Goal: Task Accomplishment & Management: Use online tool/utility

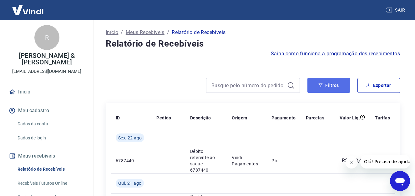
click at [346, 87] on button "Filtros" at bounding box center [328, 85] width 42 height 15
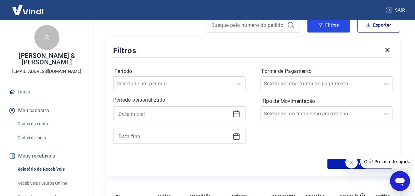
scroll to position [62, 0]
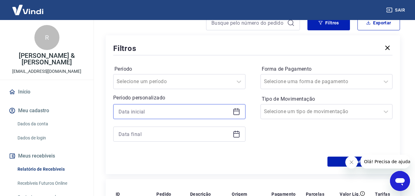
click at [219, 113] on input at bounding box center [174, 111] width 112 height 9
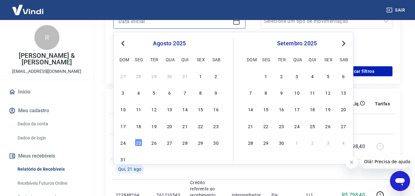
scroll to position [156, 0]
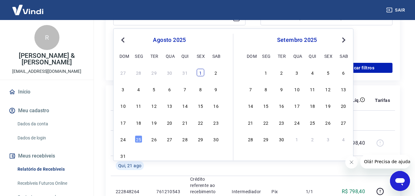
click at [199, 74] on div "1" at bounding box center [200, 72] width 7 height 7
type input "[DATE]"
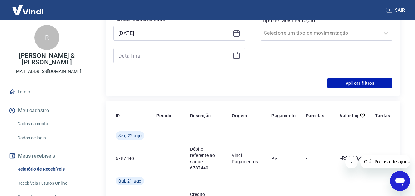
scroll to position [94, 0]
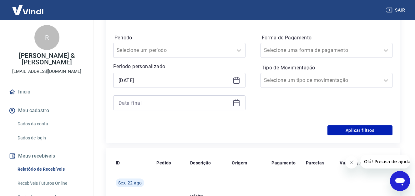
click at [234, 106] on icon at bounding box center [236, 103] width 6 height 6
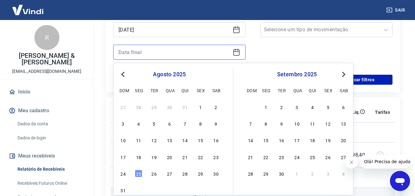
scroll to position [187, 0]
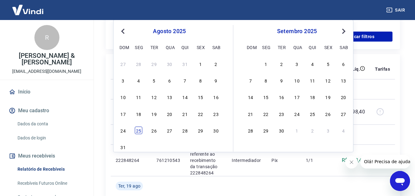
click at [136, 133] on div "25" at bounding box center [138, 130] width 7 height 7
type input "[DATE]"
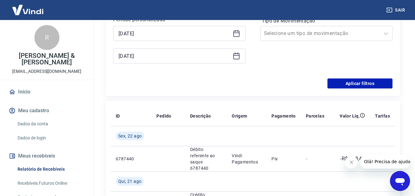
scroll to position [94, 0]
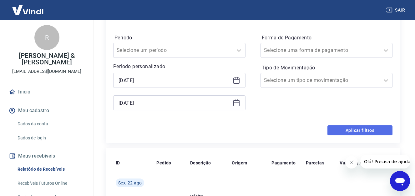
click at [360, 129] on button "Aplicar filtros" at bounding box center [359, 130] width 65 height 10
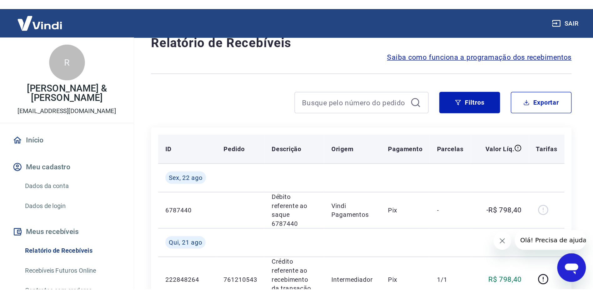
scroll to position [31, 0]
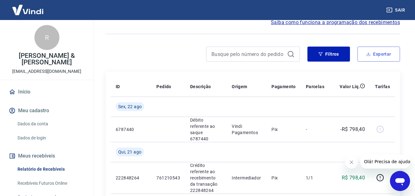
click at [385, 53] on button "Exportar" at bounding box center [378, 54] width 42 height 15
type input "[DATE]"
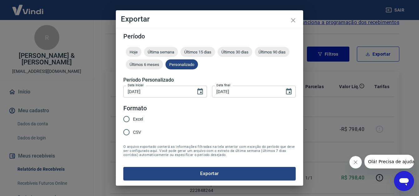
click at [135, 130] on span "CSV" at bounding box center [137, 132] width 8 height 7
click at [133, 130] on input "CSV" at bounding box center [126, 132] width 13 height 13
radio input "true"
click at [176, 175] on button "Exportar" at bounding box center [209, 173] width 172 height 13
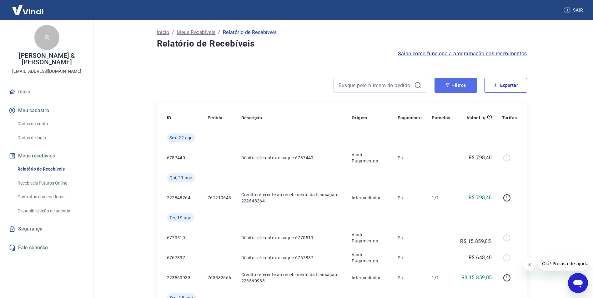
click at [468, 83] on button "Filtros" at bounding box center [455, 85] width 42 height 15
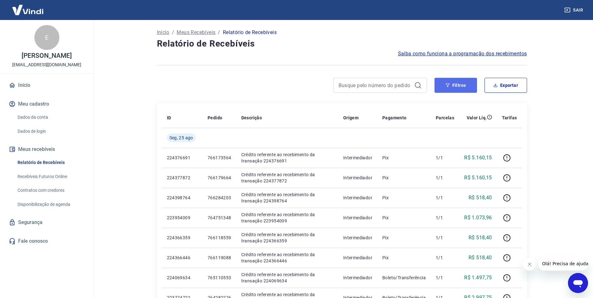
click at [455, 84] on button "Filtros" at bounding box center [455, 85] width 42 height 15
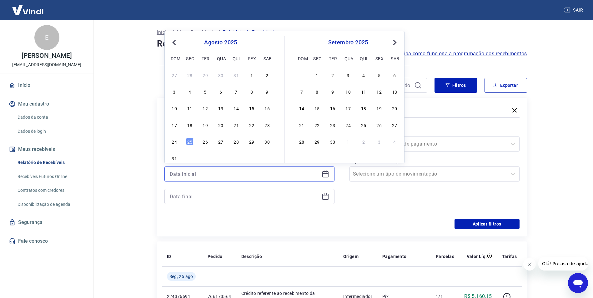
click at [276, 175] on input at bounding box center [244, 173] width 149 height 9
click at [252, 77] on div "1" at bounding box center [251, 74] width 7 height 7
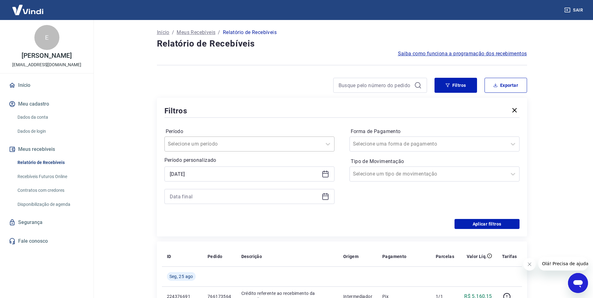
type input "[DATE]"
click at [190, 141] on input "Período" at bounding box center [199, 143] width 63 height 7
click at [273, 142] on div at bounding box center [243, 144] width 151 height 9
click at [234, 191] on div at bounding box center [249, 196] width 170 height 15
click at [224, 195] on input at bounding box center [244, 196] width 149 height 9
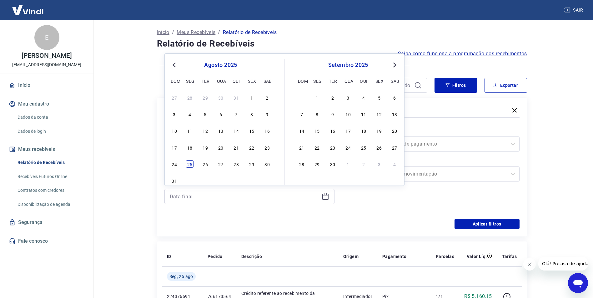
click at [193, 164] on div "25" at bounding box center [189, 163] width 7 height 7
type input "[DATE]"
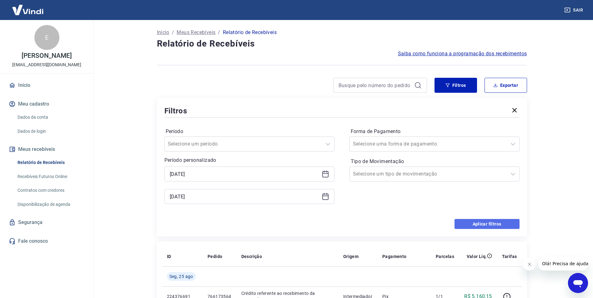
click at [488, 220] on button "Aplicar filtros" at bounding box center [486, 224] width 65 height 10
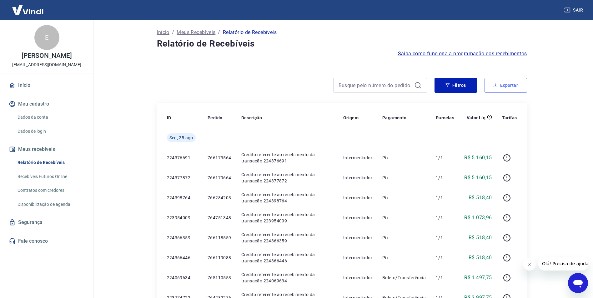
click at [496, 83] on icon "button" at bounding box center [495, 85] width 4 height 4
type input "[DATE]"
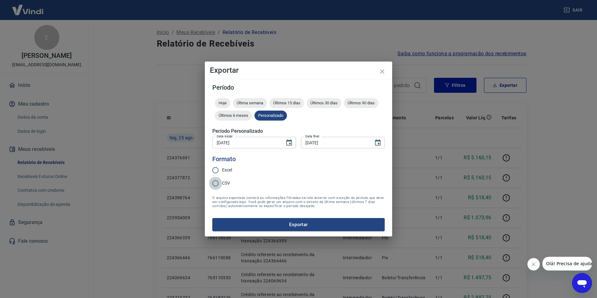
click at [220, 184] on input "CSV" at bounding box center [215, 183] width 13 height 13
radio input "true"
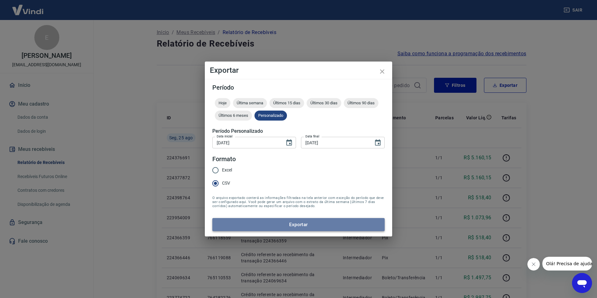
click at [274, 223] on button "Exportar" at bounding box center [298, 224] width 172 height 13
